Goal: Information Seeking & Learning: Check status

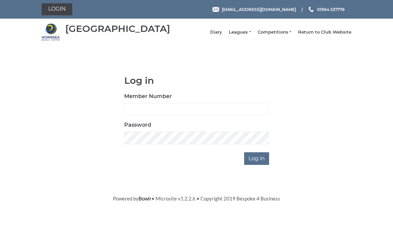
scroll to position [50, 0]
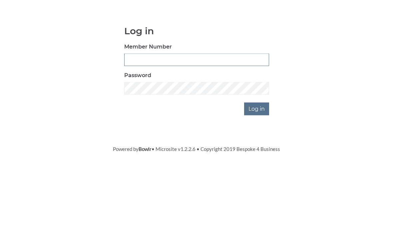
type input "0196"
click at [257, 152] on input "Log in" at bounding box center [256, 158] width 25 height 13
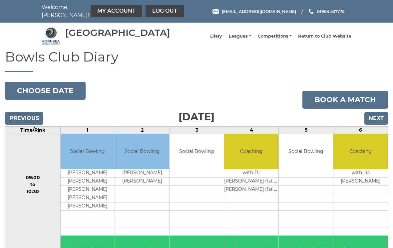
click at [102, 13] on link "My Account" at bounding box center [116, 11] width 52 height 12
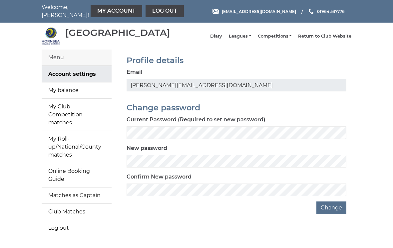
click at [87, 96] on link "My balance" at bounding box center [77, 90] width 70 height 16
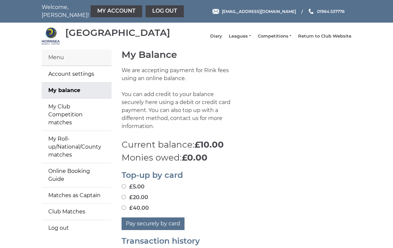
click at [250, 39] on link "Leagues" at bounding box center [240, 36] width 22 height 6
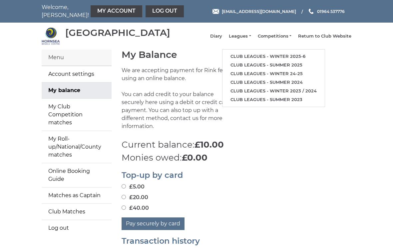
click at [287, 60] on link "Club leagues - Winter 2025-6" at bounding box center [273, 56] width 102 height 9
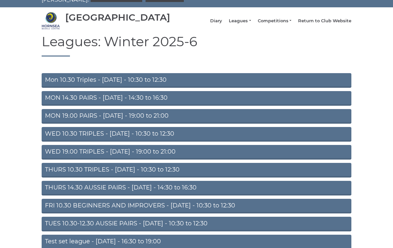
scroll to position [15, 0]
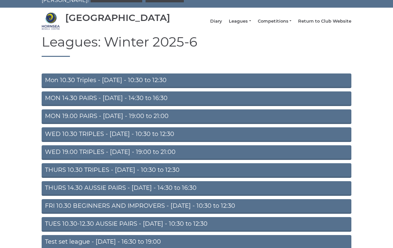
click at [254, 138] on link "WED 10.30 TRIPLES - Wednesday - 10:30 to 12:30" at bounding box center [196, 134] width 309 height 15
